Goal: Task Accomplishment & Management: Manage account settings

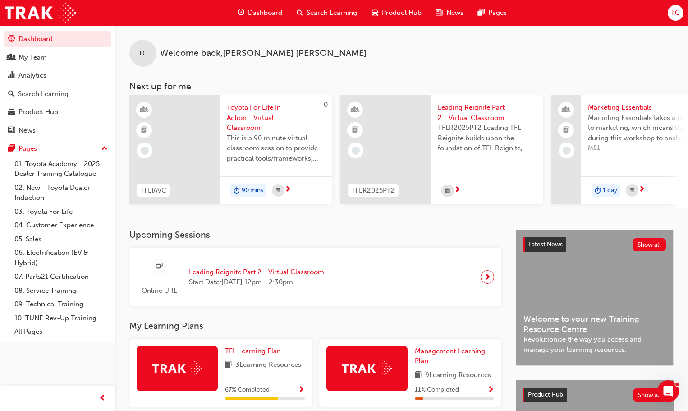
click at [264, 116] on span "Toyota For Life In Action - Virtual Classroom" at bounding box center [276, 117] width 98 height 31
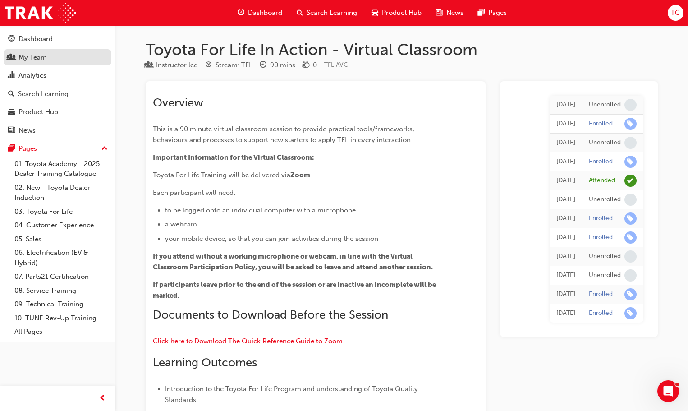
click at [41, 57] on div "My Team" at bounding box center [32, 57] width 28 height 10
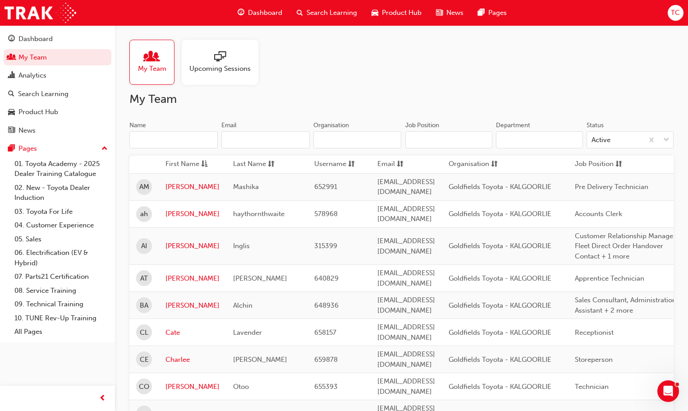
click at [159, 142] on input "Name" at bounding box center [173, 139] width 88 height 17
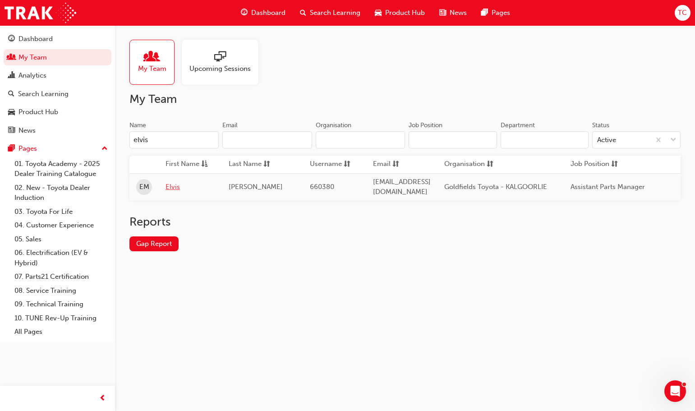
type input "elvis"
click at [173, 184] on link "Elvis" at bounding box center [190, 187] width 50 height 10
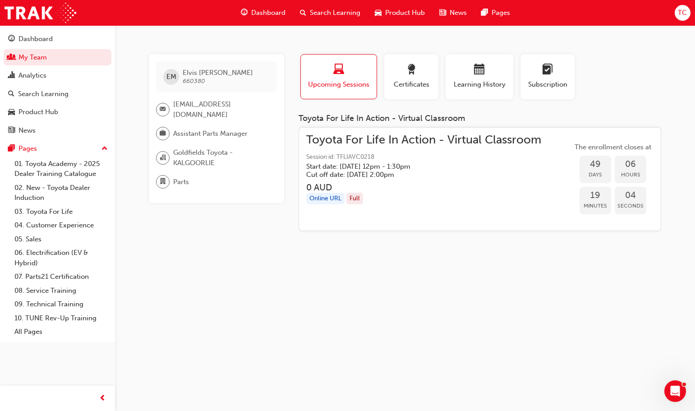
click at [668, 86] on div "Profile Upcoming Sessions Certificates Learning History Subscription" at bounding box center [479, 80] width 381 height 52
click at [683, 188] on div "EM [PERSON_NAME] 660380 [EMAIL_ADDRESS][DOMAIN_NAME] Assistant Parts Manager Go…" at bounding box center [347, 205] width 695 height 411
drag, startPoint x: 693, startPoint y: 181, endPoint x: 695, endPoint y: 219, distance: 37.5
click at [694, 219] on html "Your version of Internet Explorer is outdated and not supported. Please upgrade…" at bounding box center [347, 205] width 695 height 411
click at [660, 93] on div "Profile Upcoming Sessions Certificates Learning History Subscription" at bounding box center [479, 80] width 381 height 52
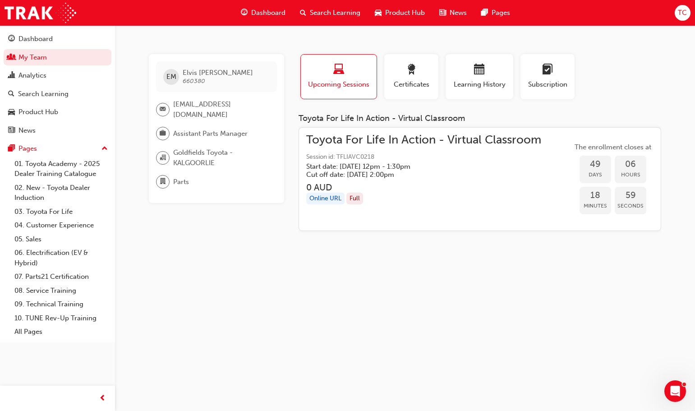
click at [660, 93] on div "Profile Upcoming Sessions Certificates Learning History Subscription" at bounding box center [479, 80] width 381 height 52
